Goal: Check status: Check status

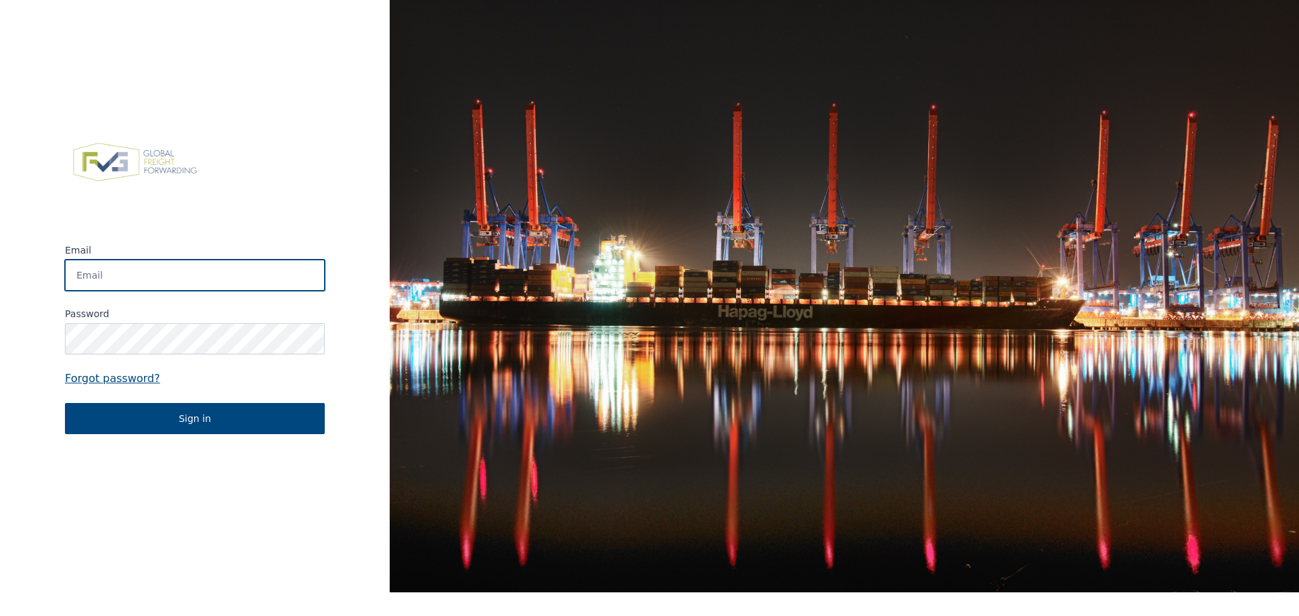
click at [204, 285] on input "Email" at bounding box center [195, 275] width 260 height 31
click at [103, 274] on input "Email" at bounding box center [195, 275] width 260 height 31
type input "stef.debaets@laroygroup.com"
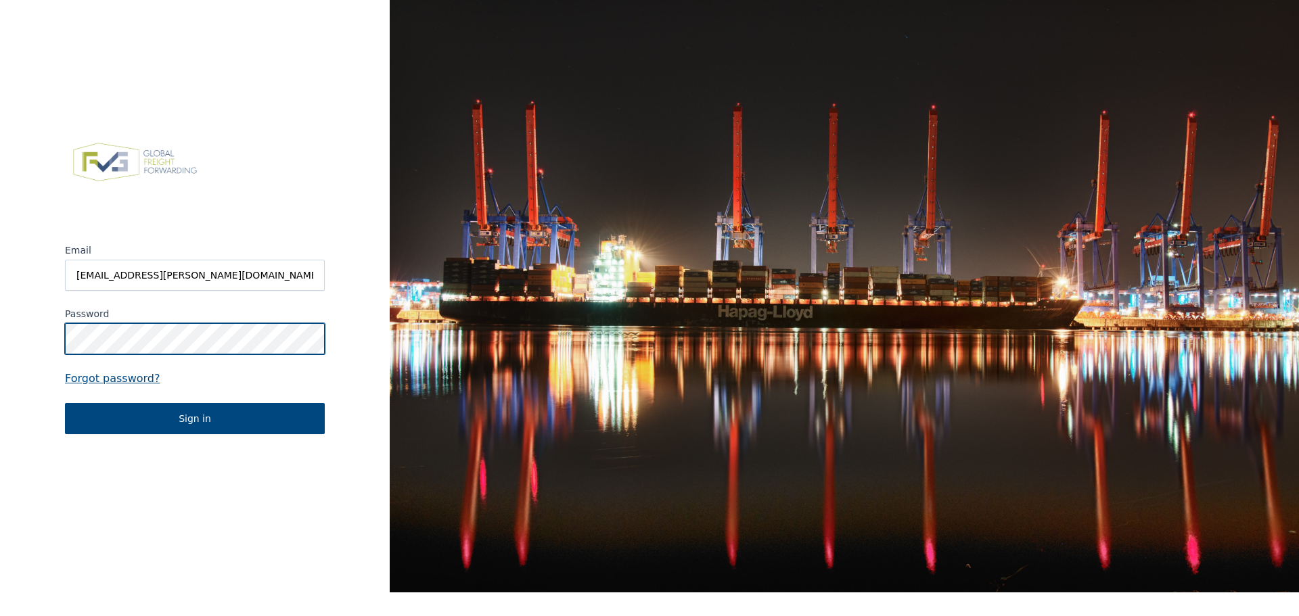
click at [65, 403] on button "Sign in" at bounding box center [195, 418] width 260 height 31
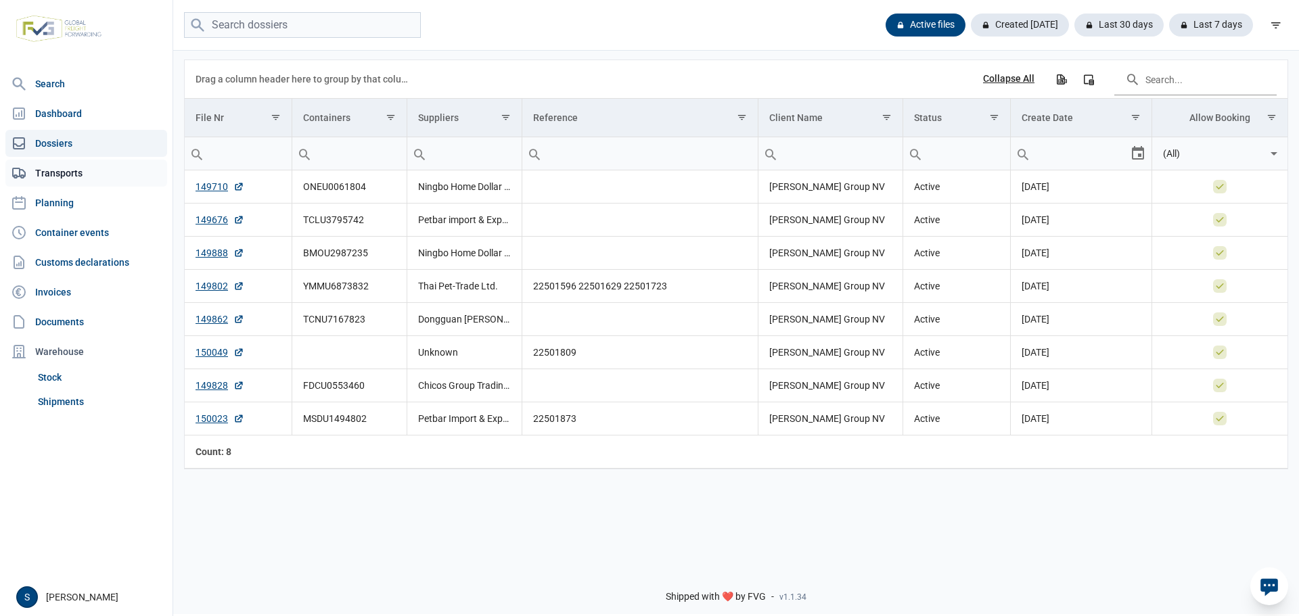
click at [73, 176] on link "Transports" at bounding box center [86, 173] width 162 height 27
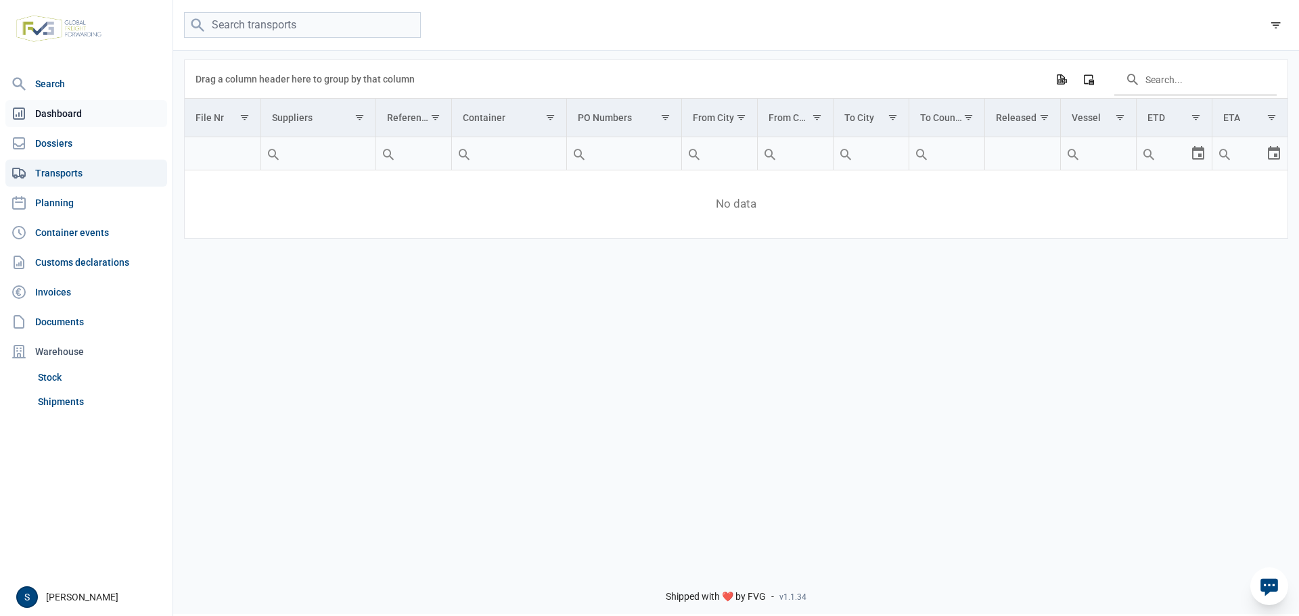
click at [100, 114] on link "Dashboard" at bounding box center [86, 113] width 162 height 27
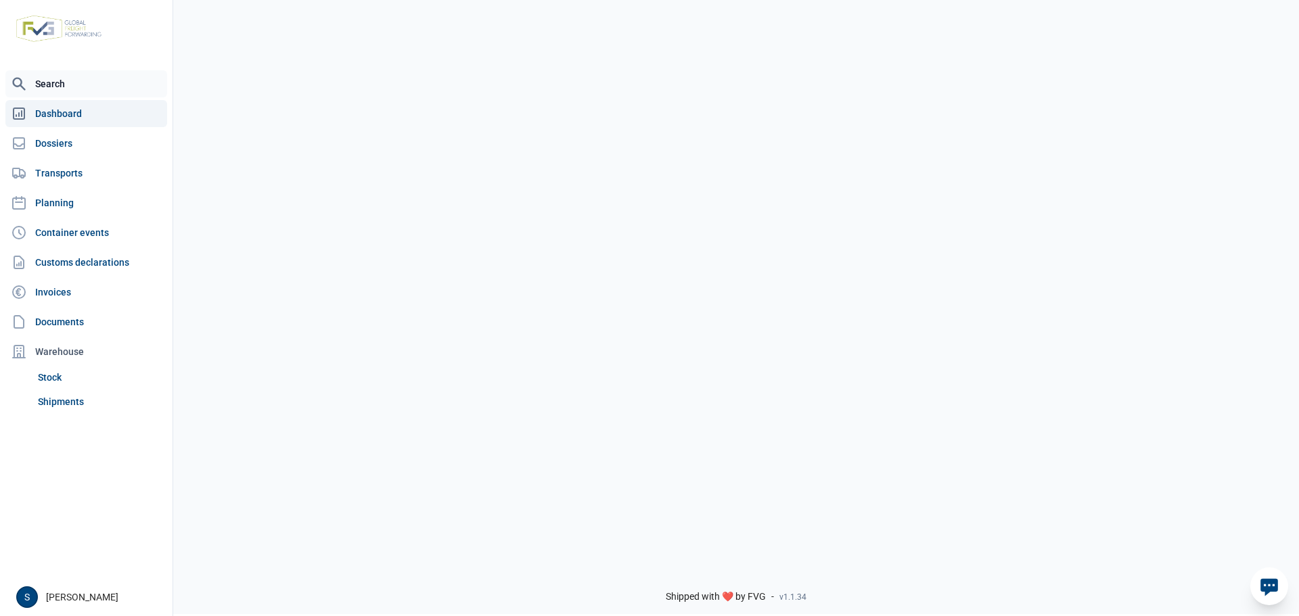
click at [77, 77] on link "Search" at bounding box center [86, 83] width 162 height 27
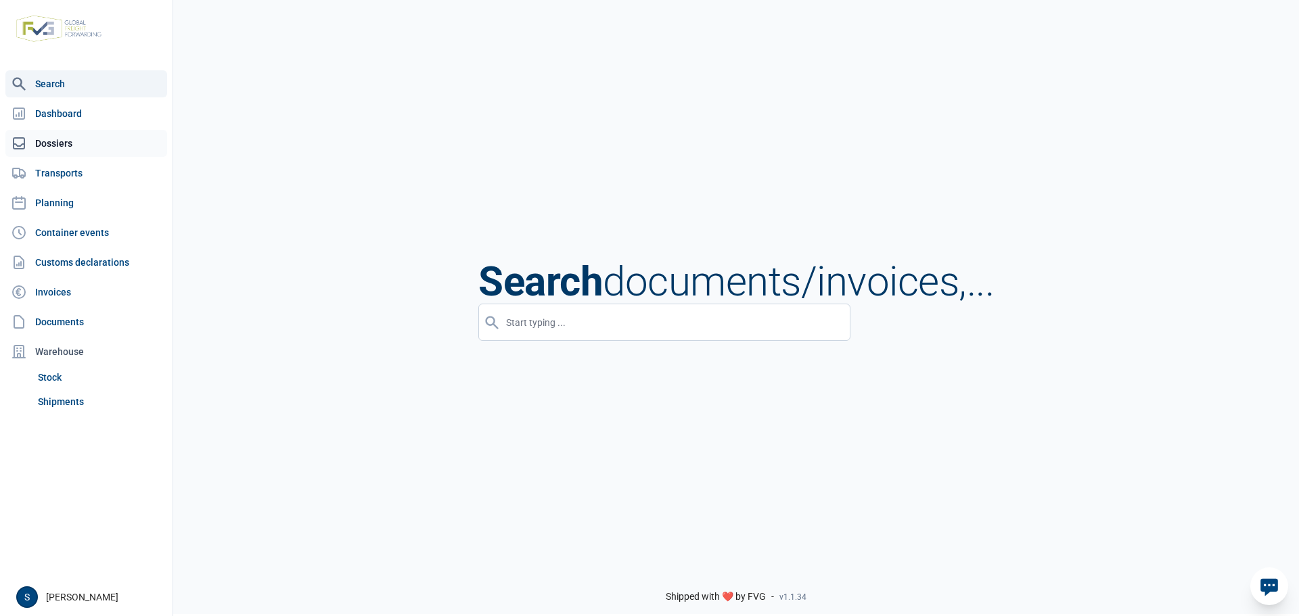
click at [87, 135] on link "Dossiers" at bounding box center [86, 143] width 162 height 27
click at [58, 136] on link "Dossiers" at bounding box center [86, 143] width 162 height 27
click at [619, 329] on input "input" at bounding box center [664, 322] width 372 height 37
paste input "TCNU7167823"
type input "TCNU7167823"
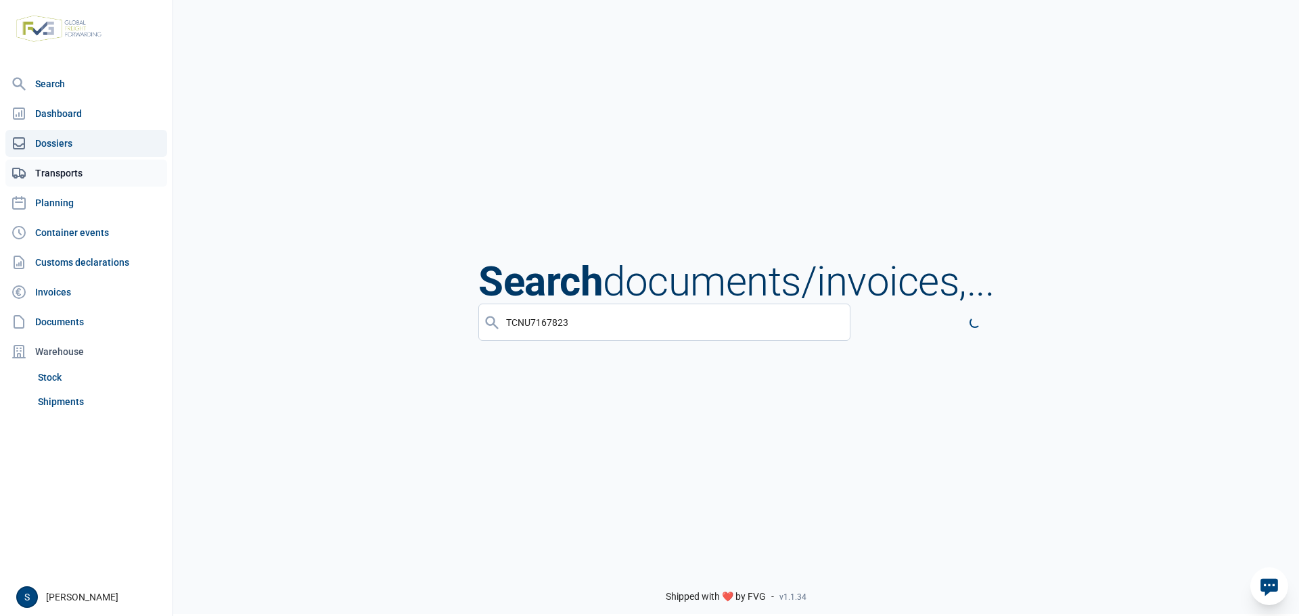
click at [97, 177] on link "Transports" at bounding box center [86, 173] width 162 height 27
click at [76, 133] on link "Dossiers" at bounding box center [86, 143] width 162 height 27
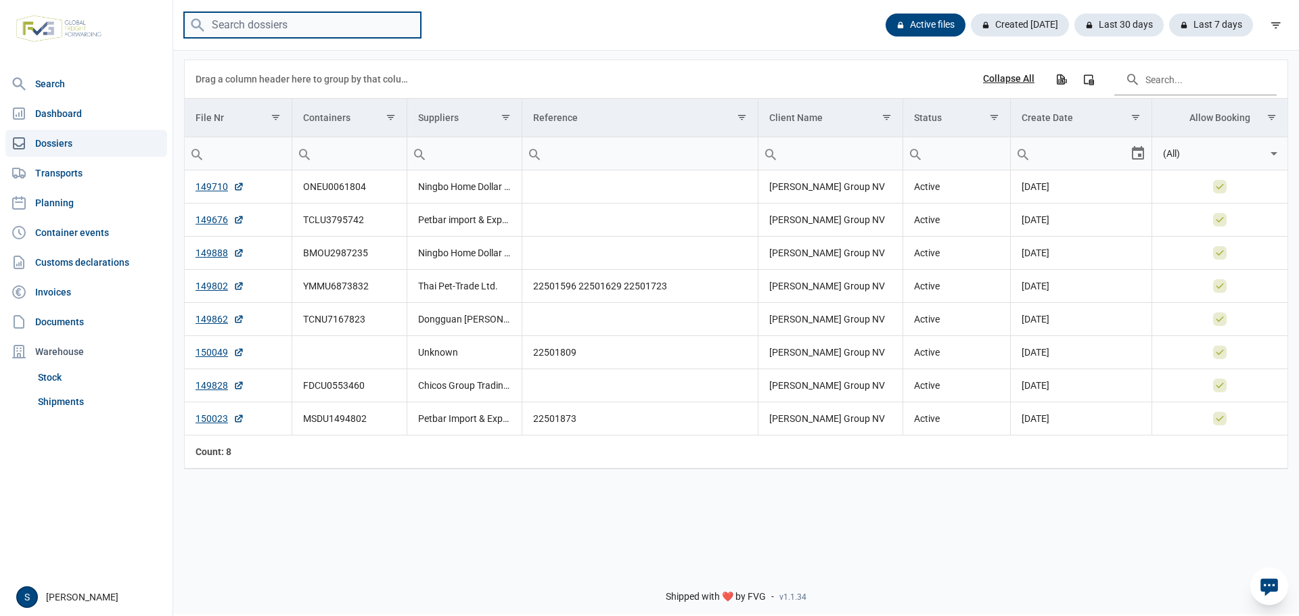
click at [277, 22] on input "search" at bounding box center [302, 25] width 237 height 26
paste input "TCNU7167823"
type input "TCNU7167823"
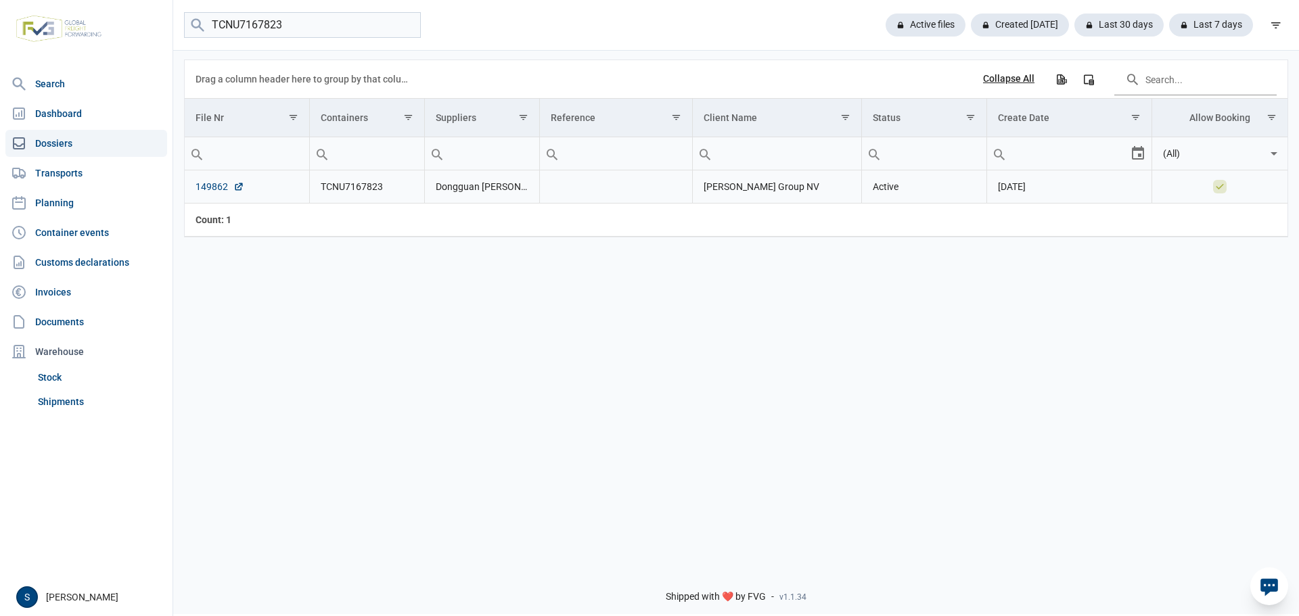
click at [204, 184] on link "149862" at bounding box center [220, 187] width 49 height 14
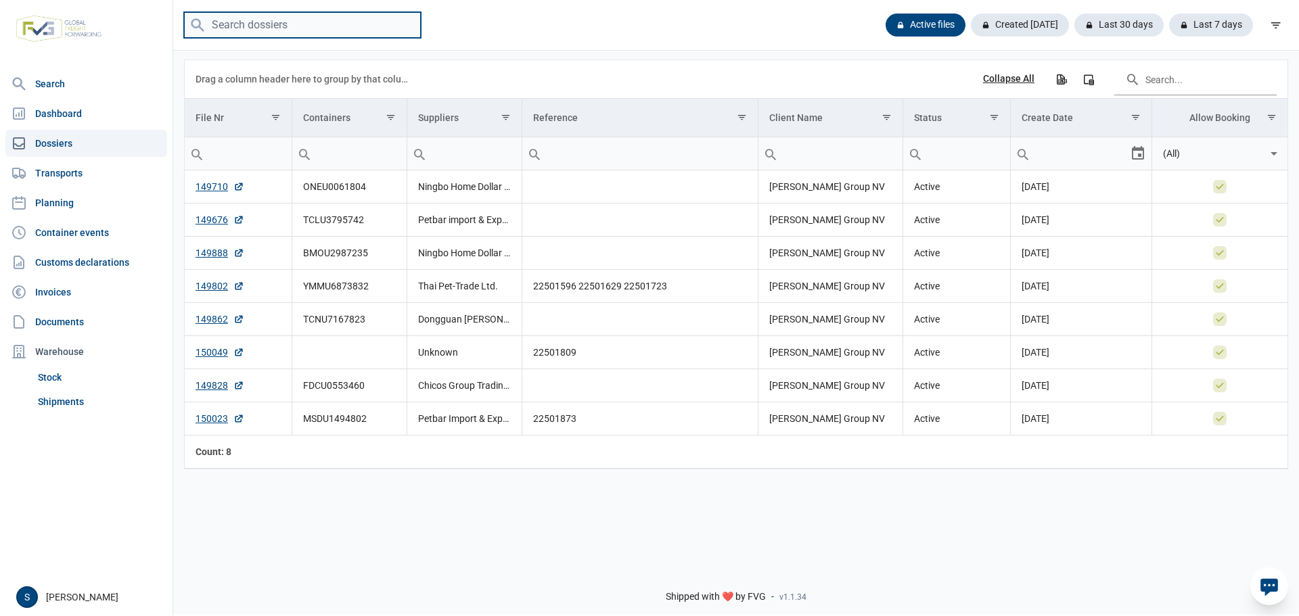
click at [321, 22] on input "search" at bounding box center [302, 25] width 237 height 26
paste input "YMMU6873832"
type input "YMMU6873832"
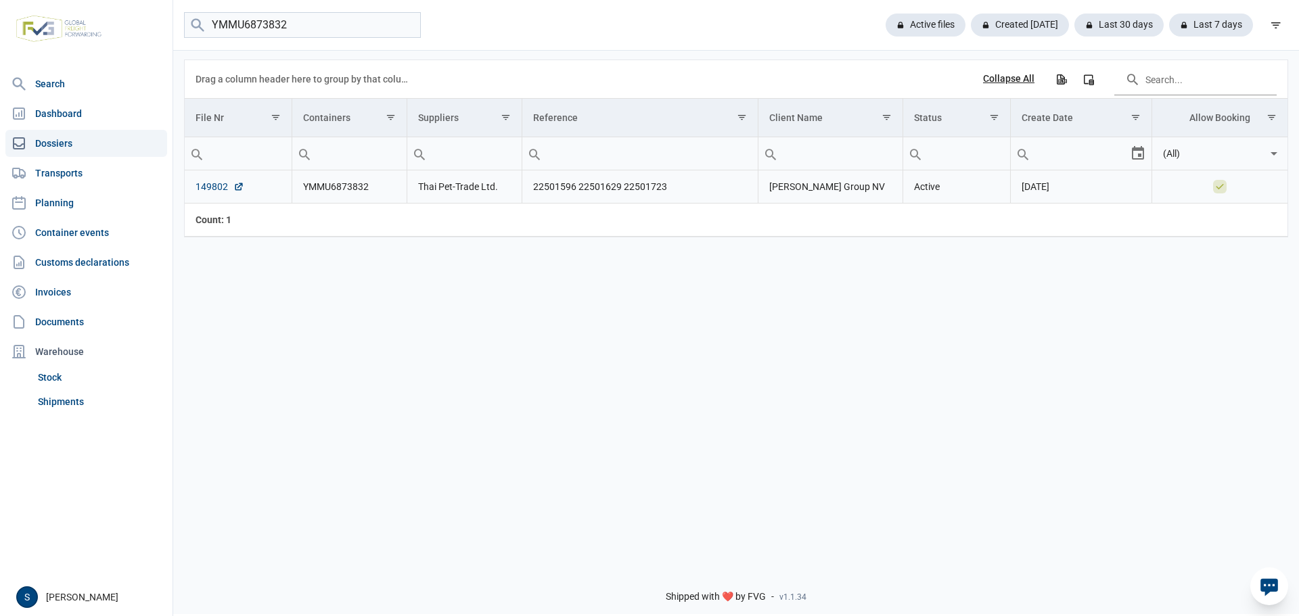
click at [212, 193] on link "149802" at bounding box center [220, 187] width 49 height 14
